Goal: Find specific page/section: Find specific page/section

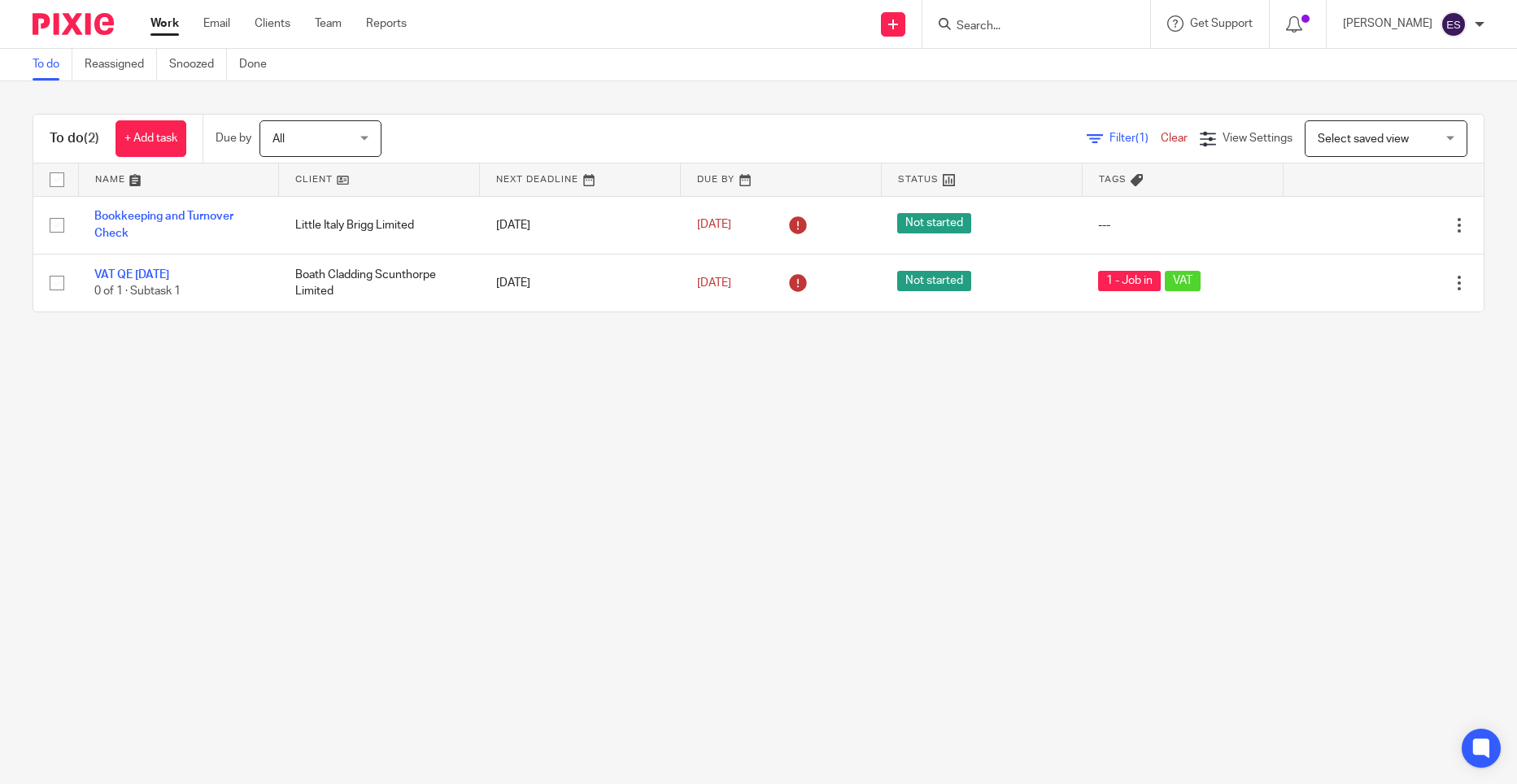
click at [1000, 27] on input "Search" at bounding box center [1028, 26] width 147 height 15
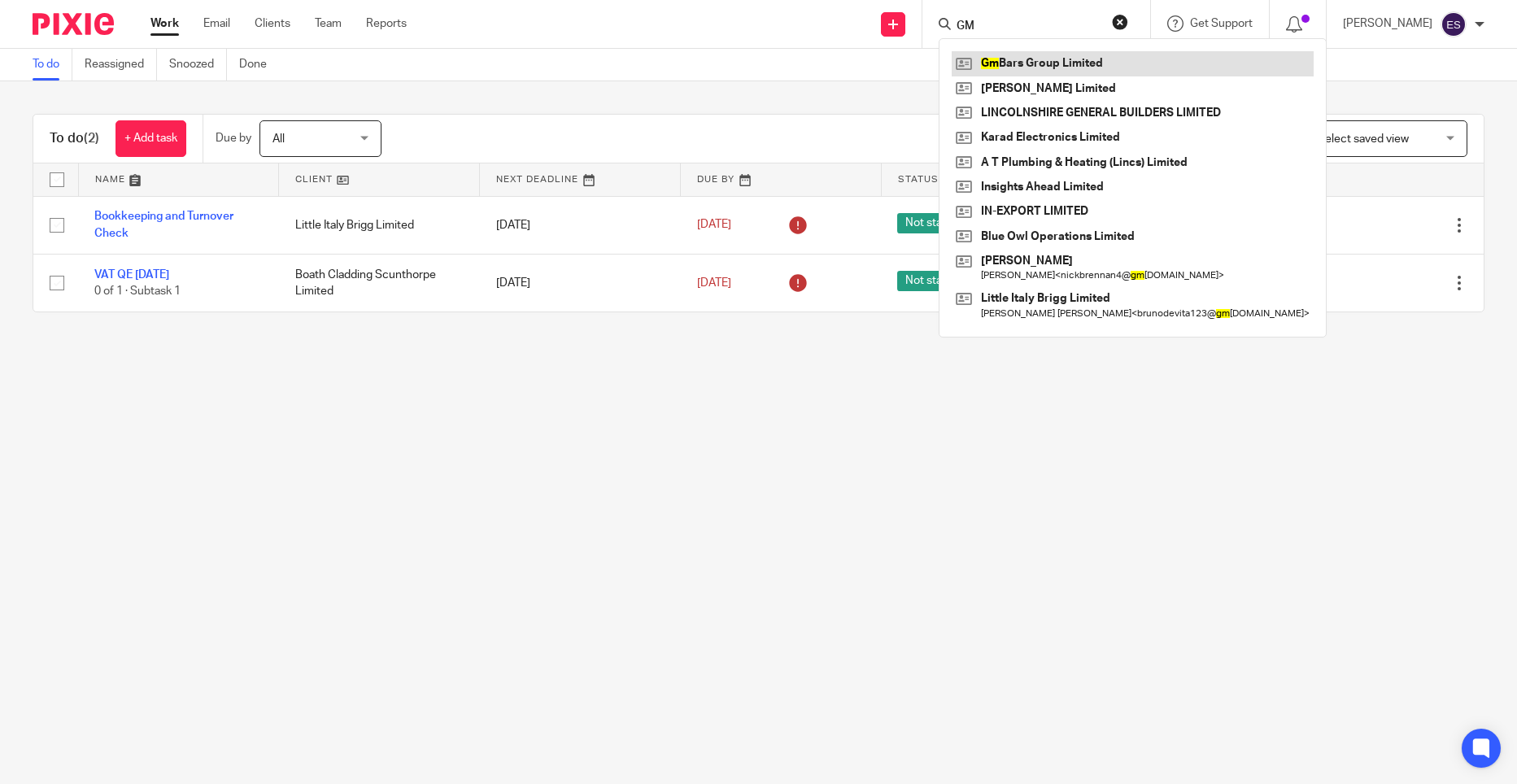
type input "GM"
click at [1036, 61] on link at bounding box center [1133, 63] width 362 height 24
